Goal: Check status: Check status

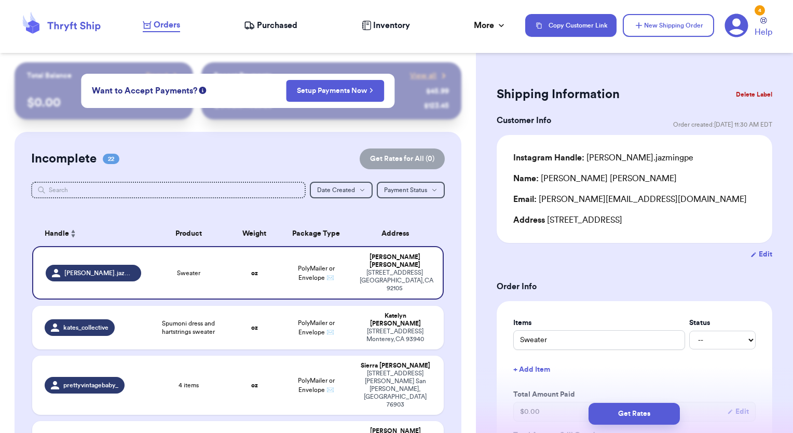
scroll to position [1169, 0]
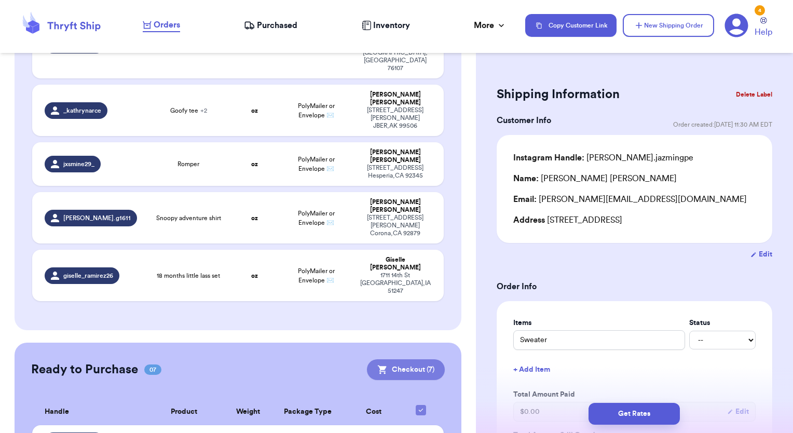
click at [403, 359] on button "Checkout ( 7 )" at bounding box center [406, 369] width 78 height 21
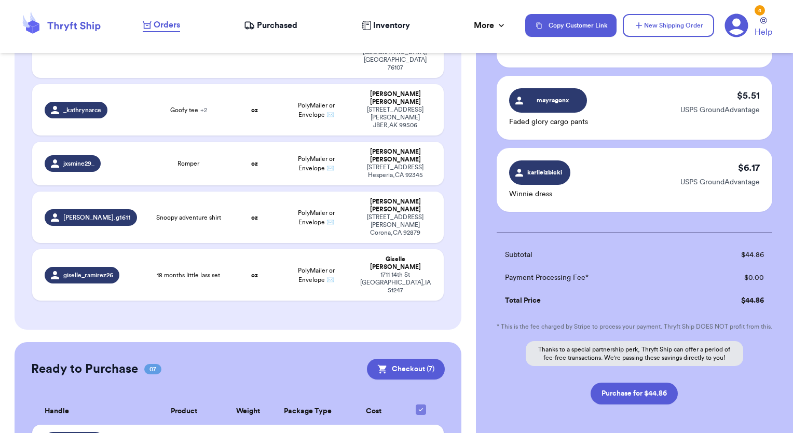
scroll to position [438, 0]
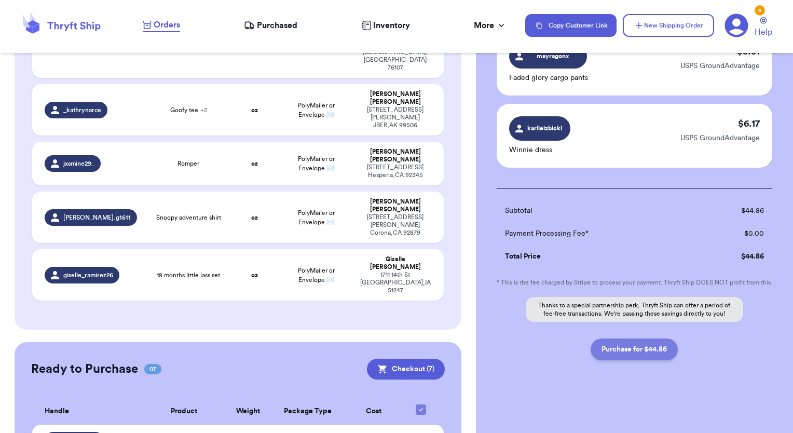
click at [654, 347] on button "Purchase for $44.86" at bounding box center [633, 349] width 87 height 22
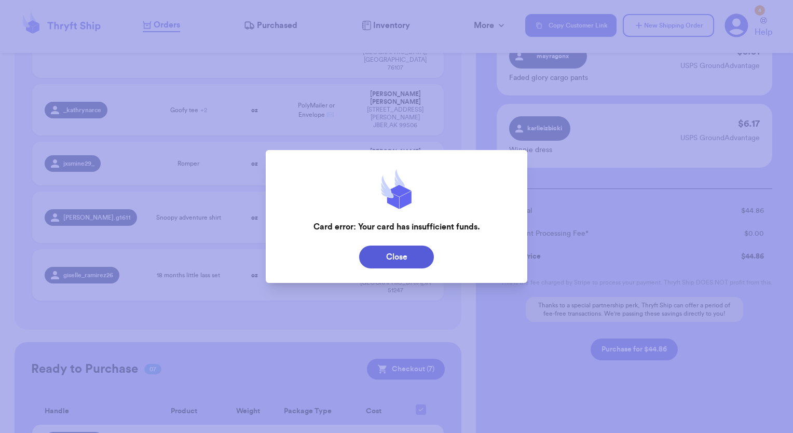
drag, startPoint x: 424, startPoint y: 260, endPoint x: 416, endPoint y: 259, distance: 8.4
click at [423, 260] on button "Close" at bounding box center [396, 256] width 75 height 23
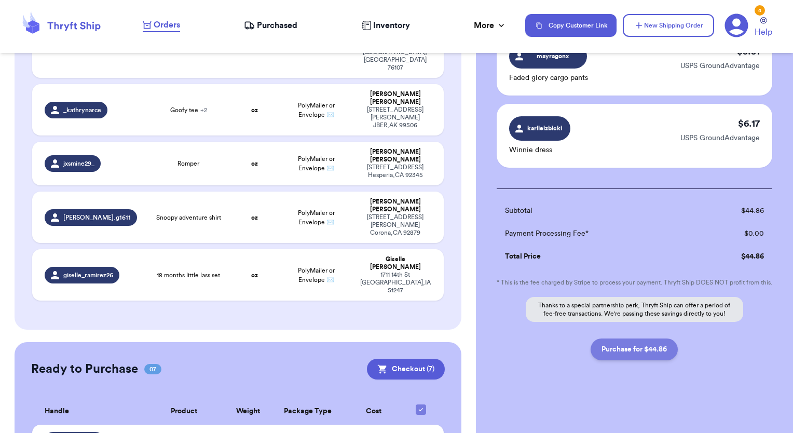
click at [623, 359] on button "Purchase for $44.86" at bounding box center [633, 349] width 87 height 22
checkbox input "false"
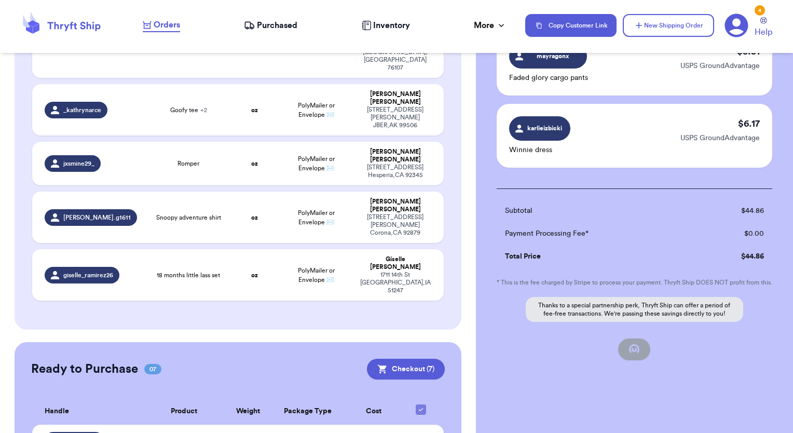
checkbox input "false"
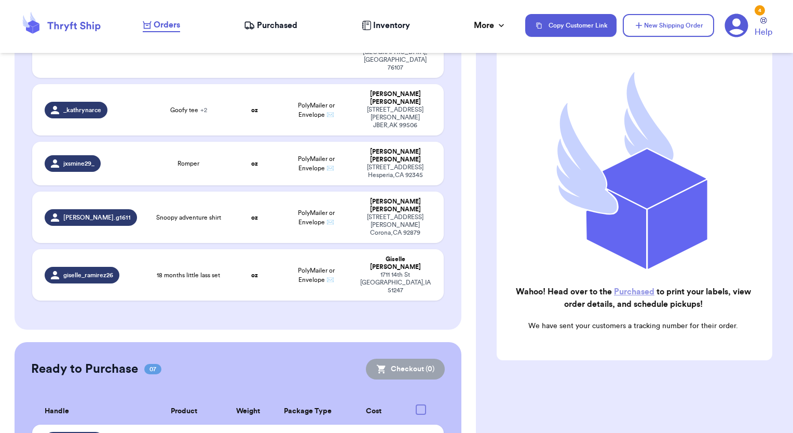
checkbox input "true"
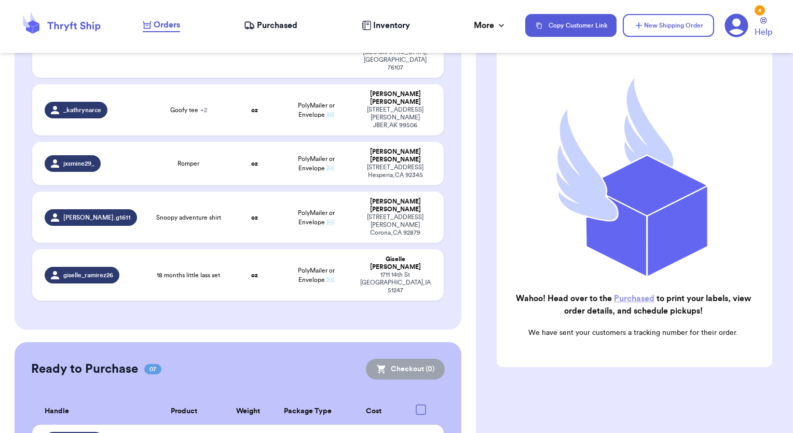
scroll to position [941, 0]
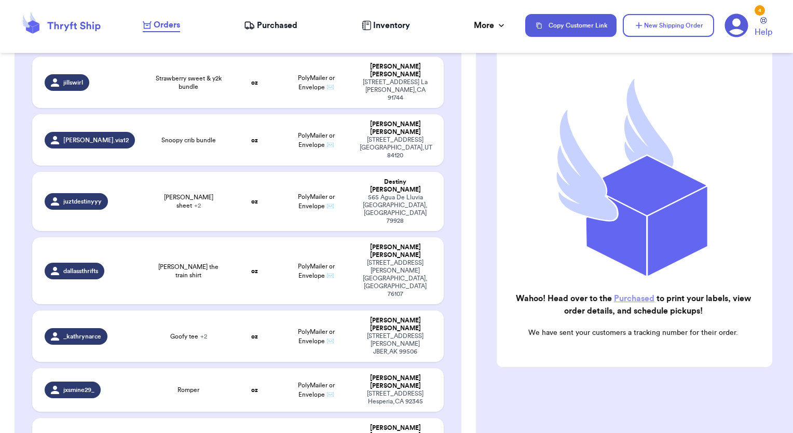
click at [280, 20] on span "Purchased" at bounding box center [277, 25] width 40 height 12
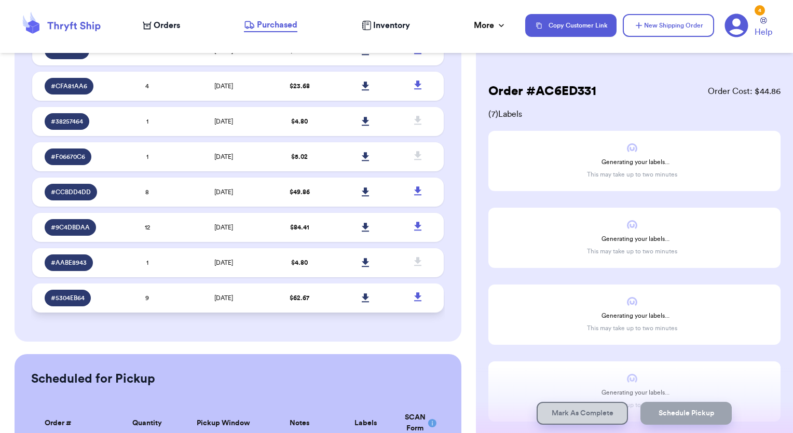
click at [274, 295] on td "$ 62.67" at bounding box center [300, 297] width 66 height 29
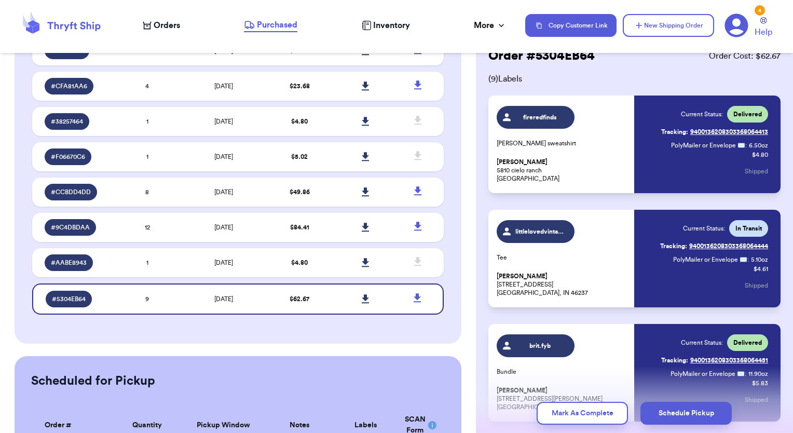
scroll to position [52, 0]
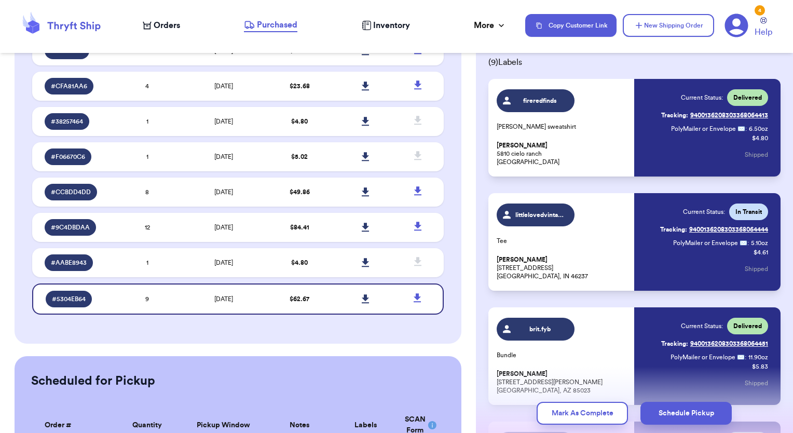
click at [689, 229] on link "Tracking: 9400136208303368064444" at bounding box center [714, 229] width 108 height 17
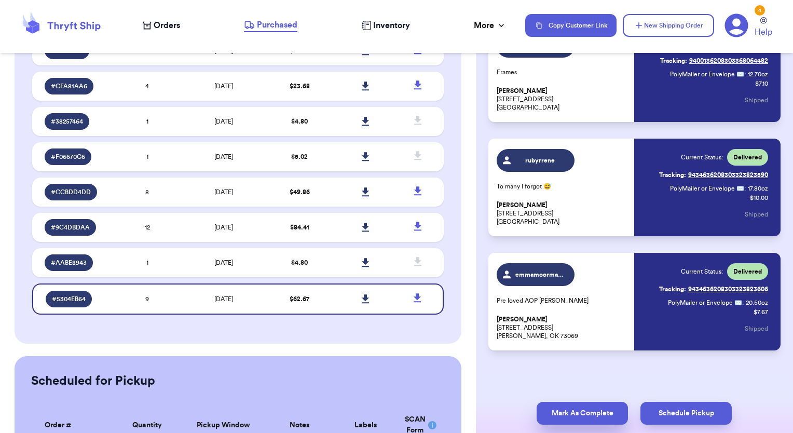
click at [599, 410] on button "Mark As Complete" at bounding box center [581, 413] width 91 height 23
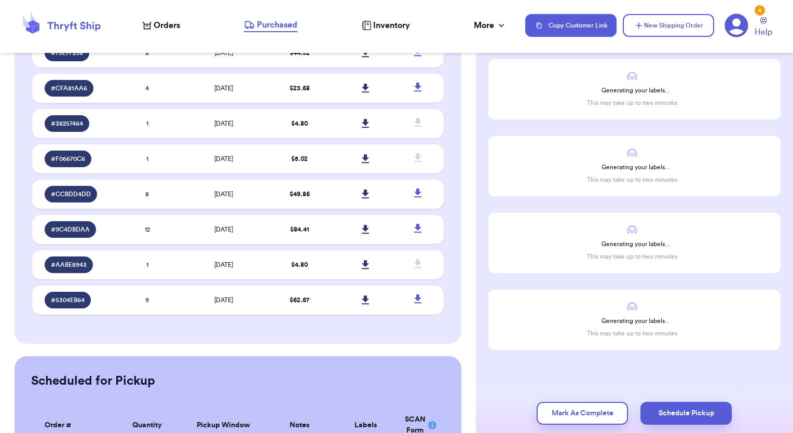
scroll to position [208, 0]
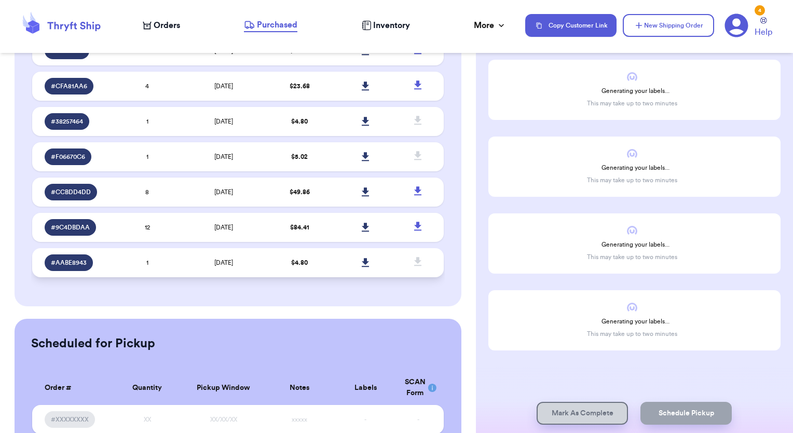
click at [322, 273] on td "$ 4.80" at bounding box center [300, 262] width 66 height 29
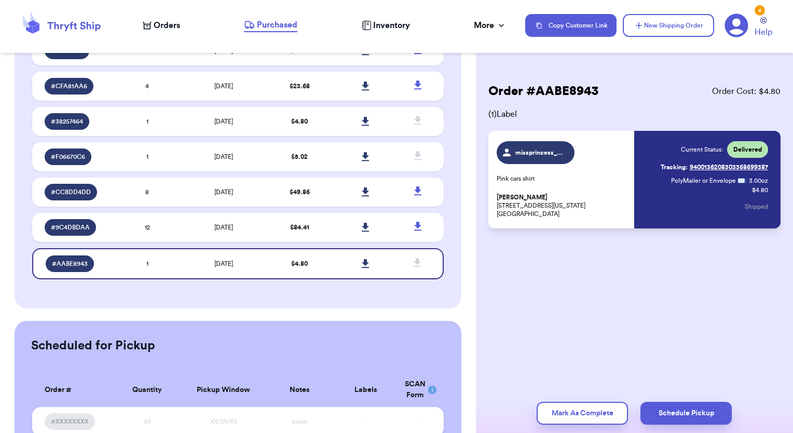
click at [568, 426] on div "Mark As Complete Schedule Pickup" at bounding box center [634, 412] width 317 height 39
click at [572, 414] on button "Mark As Complete" at bounding box center [581, 413] width 91 height 23
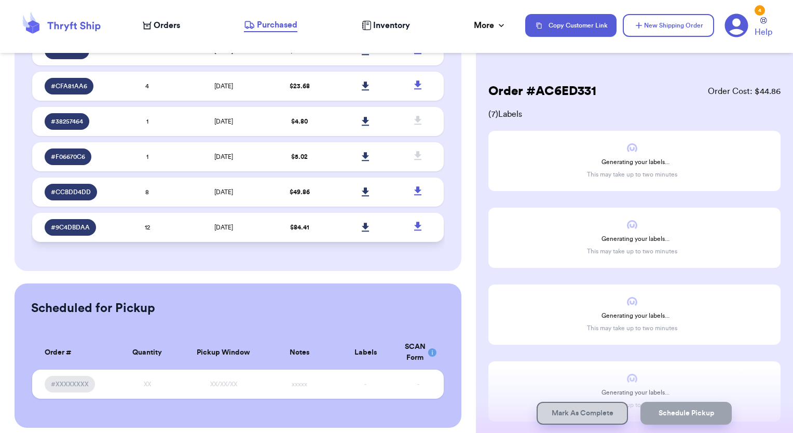
click at [295, 237] on td "$ 84.41" at bounding box center [300, 227] width 66 height 29
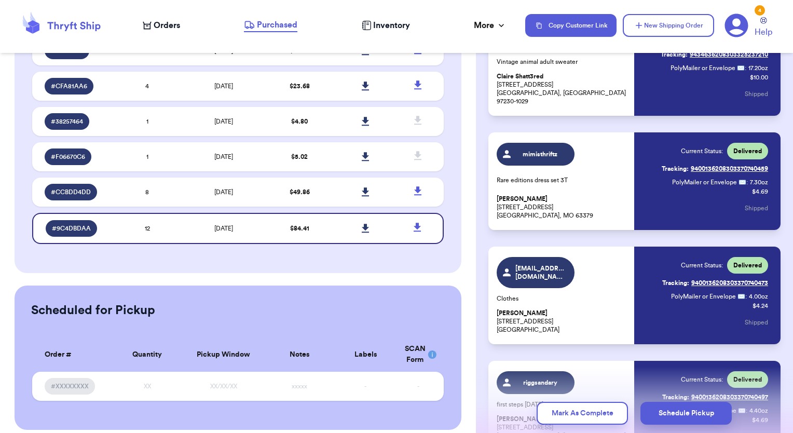
scroll to position [1134, 0]
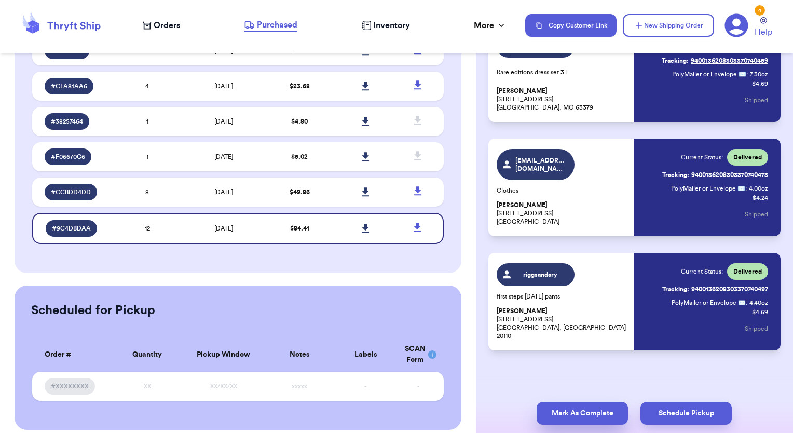
click at [615, 413] on button "Mark As Complete" at bounding box center [581, 413] width 91 height 23
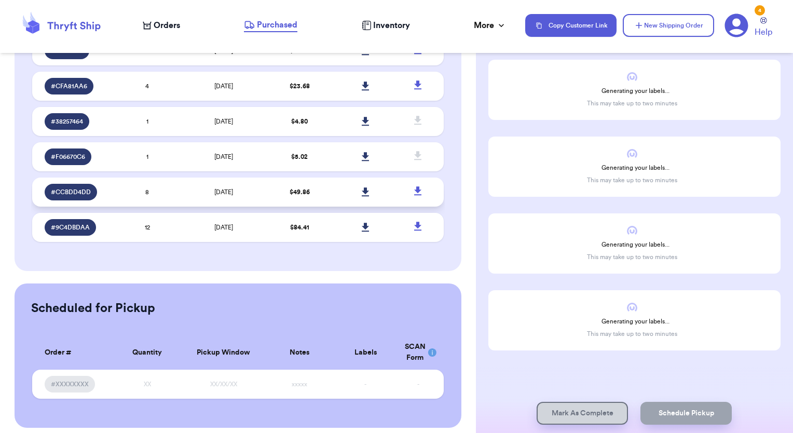
scroll to position [181, 0]
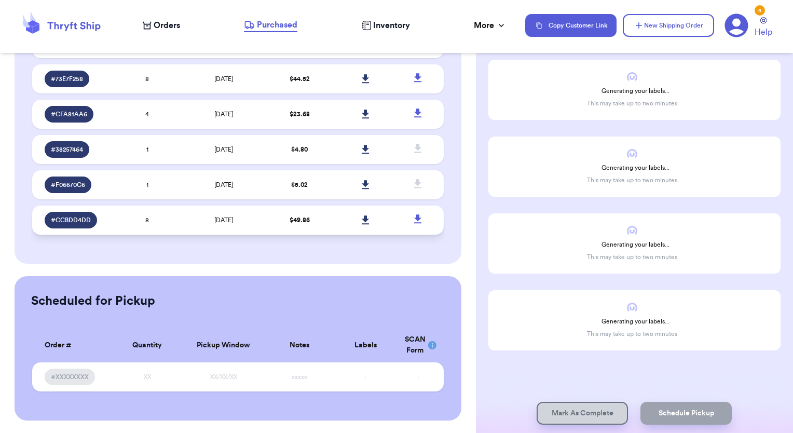
click at [274, 223] on td "$ 49.86" at bounding box center [300, 219] width 66 height 29
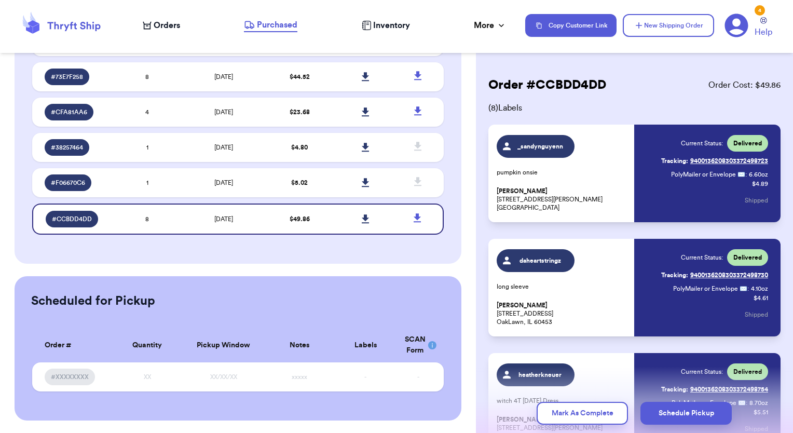
scroll to position [0, 0]
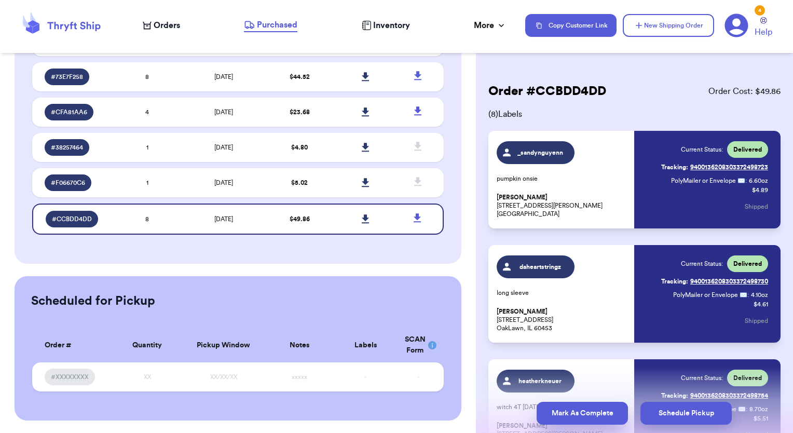
click at [601, 416] on button "Mark As Complete" at bounding box center [581, 413] width 91 height 23
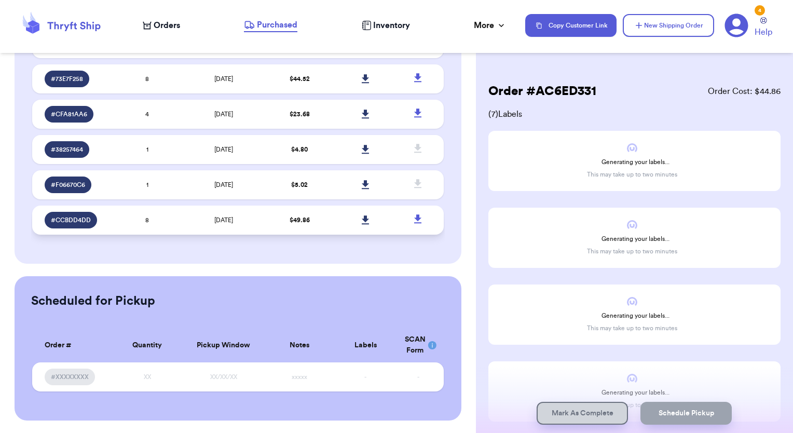
scroll to position [145, 0]
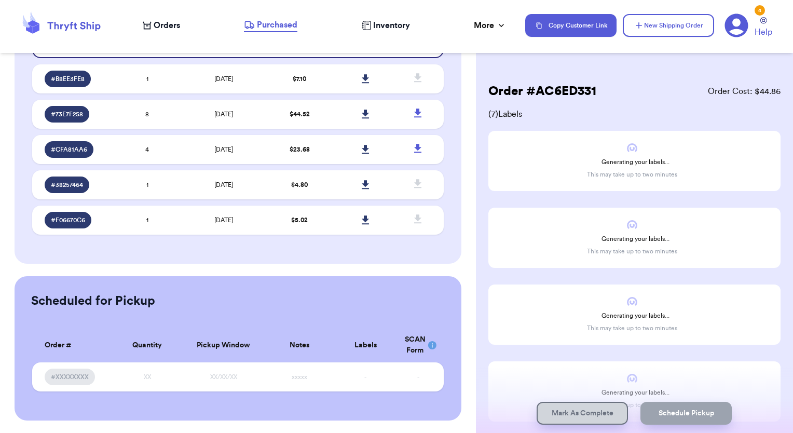
click at [274, 216] on td "$ 5.02" at bounding box center [300, 219] width 66 height 29
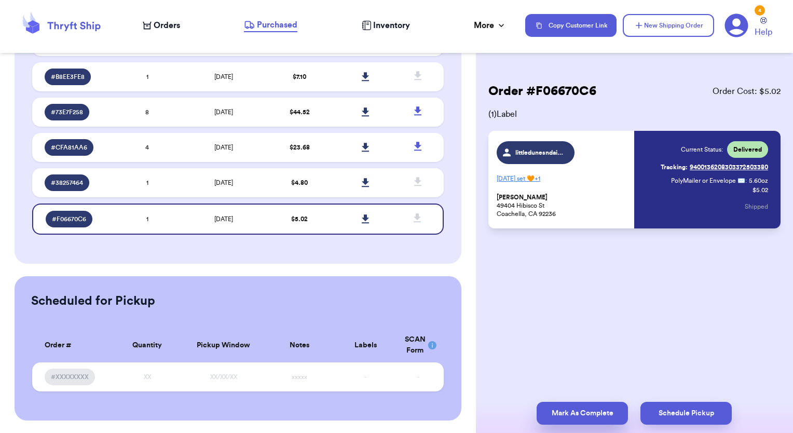
click at [572, 409] on button "Mark As Complete" at bounding box center [581, 413] width 91 height 23
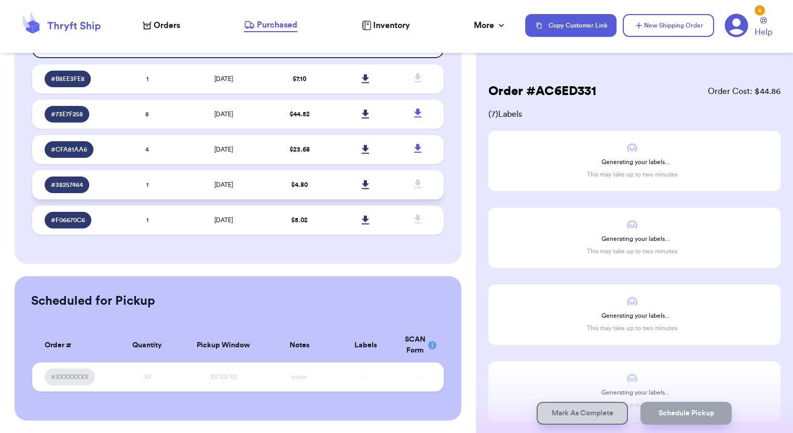
scroll to position [109, 0]
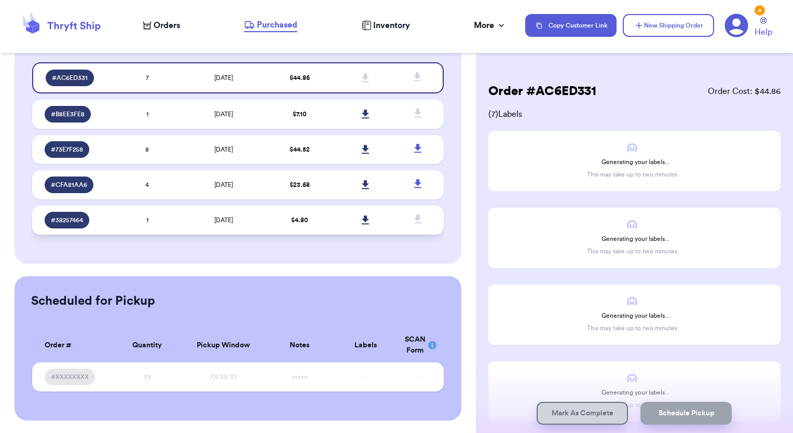
click at [267, 221] on td "$ 4.80" at bounding box center [300, 219] width 66 height 29
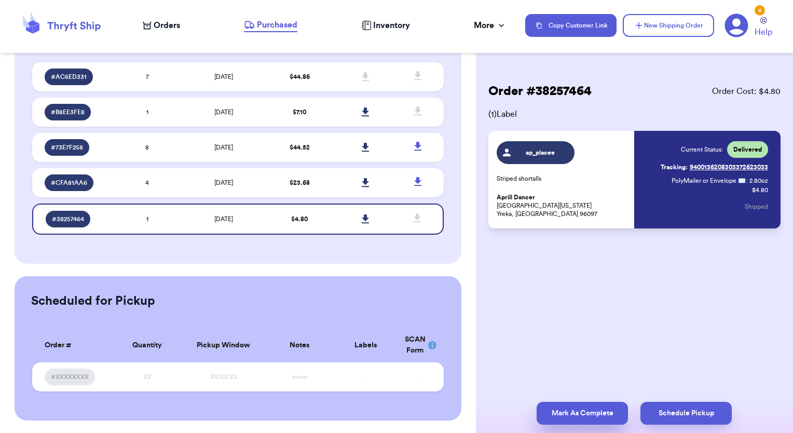
drag, startPoint x: 588, startPoint y: 415, endPoint x: 579, endPoint y: 410, distance: 10.9
click at [588, 415] on button "Mark As Complete" at bounding box center [581, 413] width 91 height 23
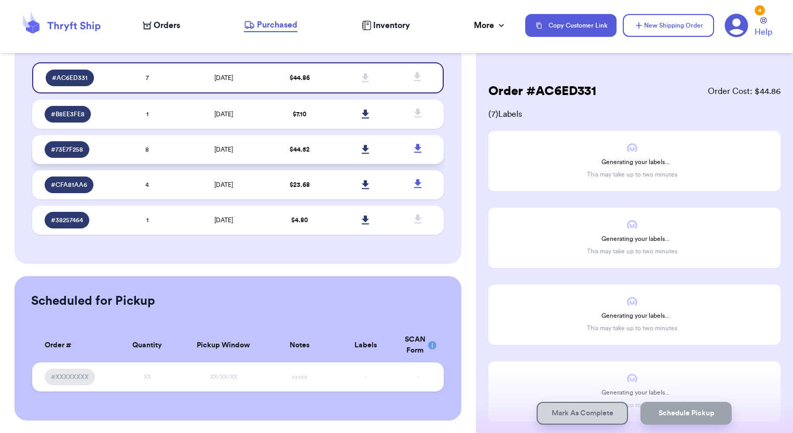
scroll to position [74, 0]
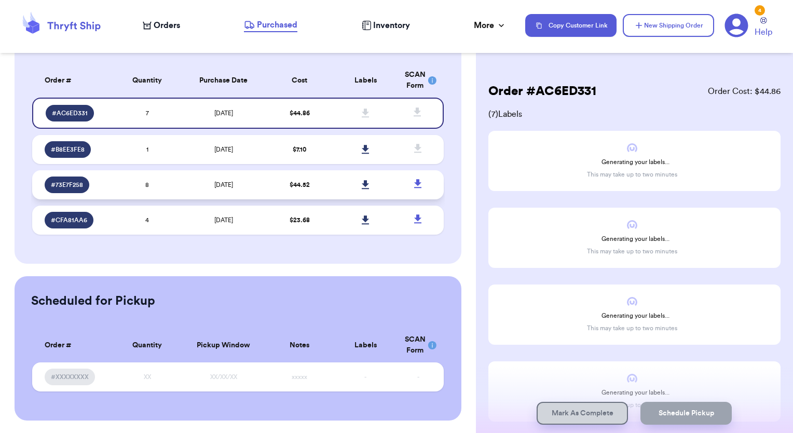
click at [267, 194] on td "$ 44.52" at bounding box center [300, 184] width 66 height 29
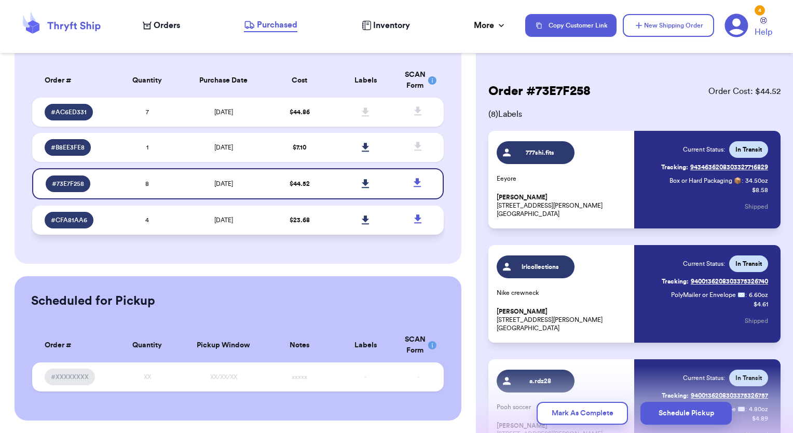
click at [261, 221] on td "[DATE]" at bounding box center [223, 219] width 87 height 29
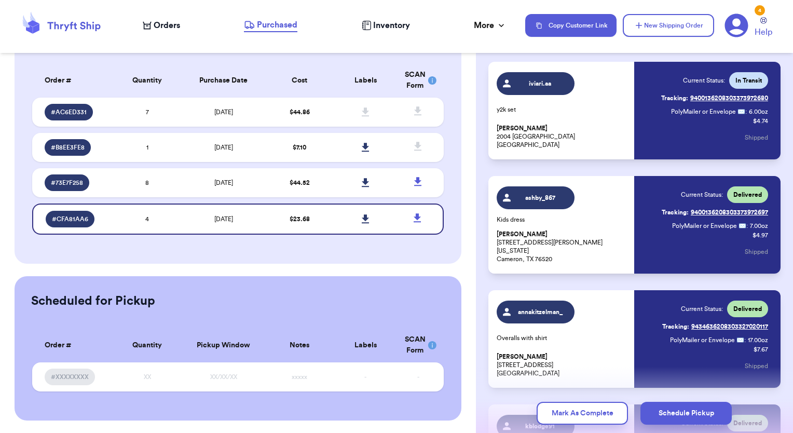
scroll to position [52, 0]
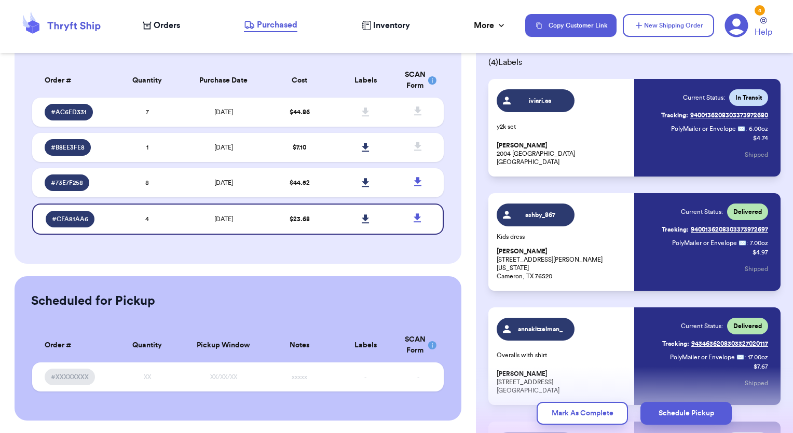
click at [725, 118] on link "Tracking: 9400136208303373972680" at bounding box center [714, 115] width 107 height 17
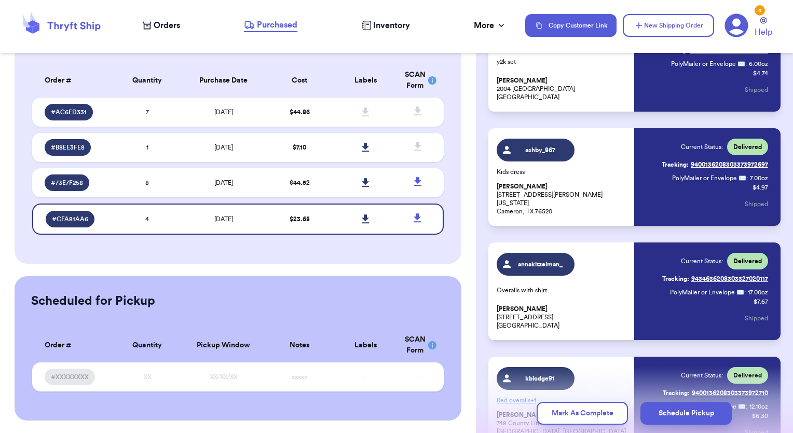
scroll to position [65, 0]
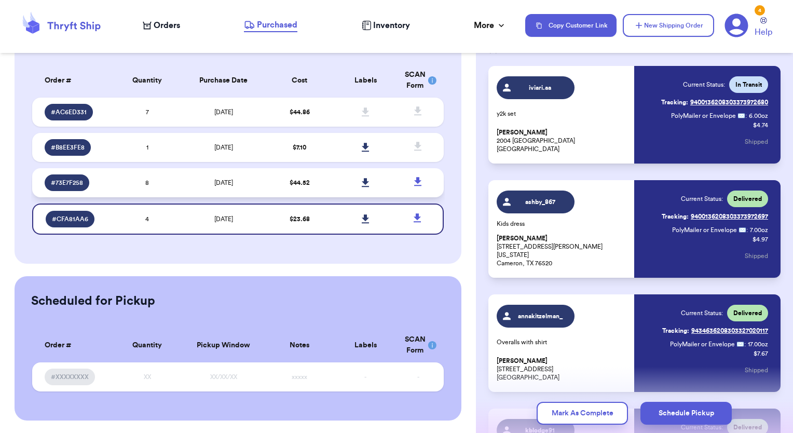
click at [251, 189] on td "[DATE]" at bounding box center [223, 182] width 87 height 29
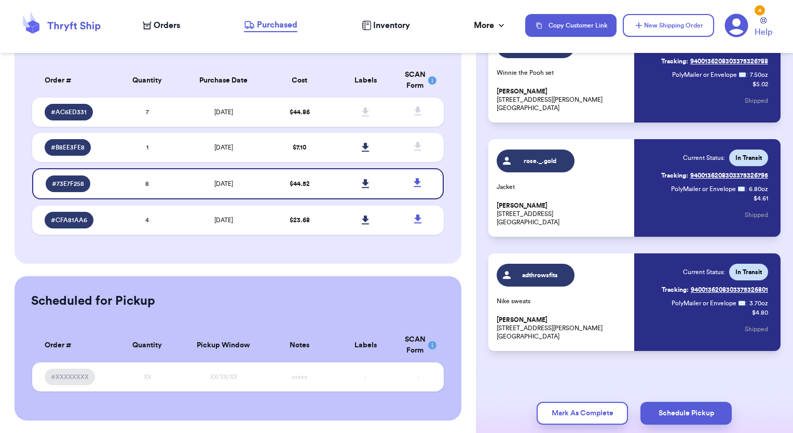
scroll to position [677, 0]
click at [252, 147] on td "[DATE]" at bounding box center [223, 147] width 87 height 29
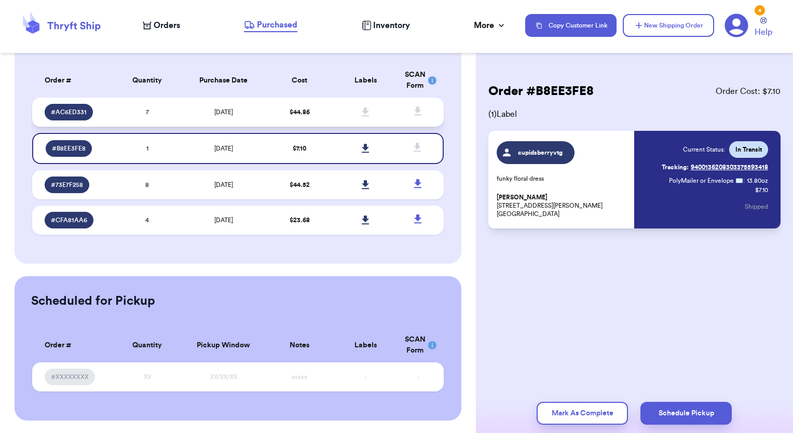
click at [299, 107] on td "$ 44.86" at bounding box center [300, 112] width 66 height 29
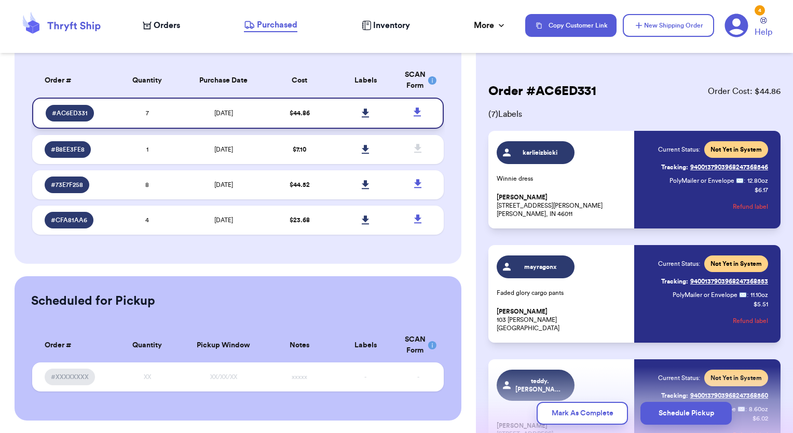
click at [362, 111] on icon at bounding box center [365, 112] width 7 height 9
